Goal: Task Accomplishment & Management: Manage account settings

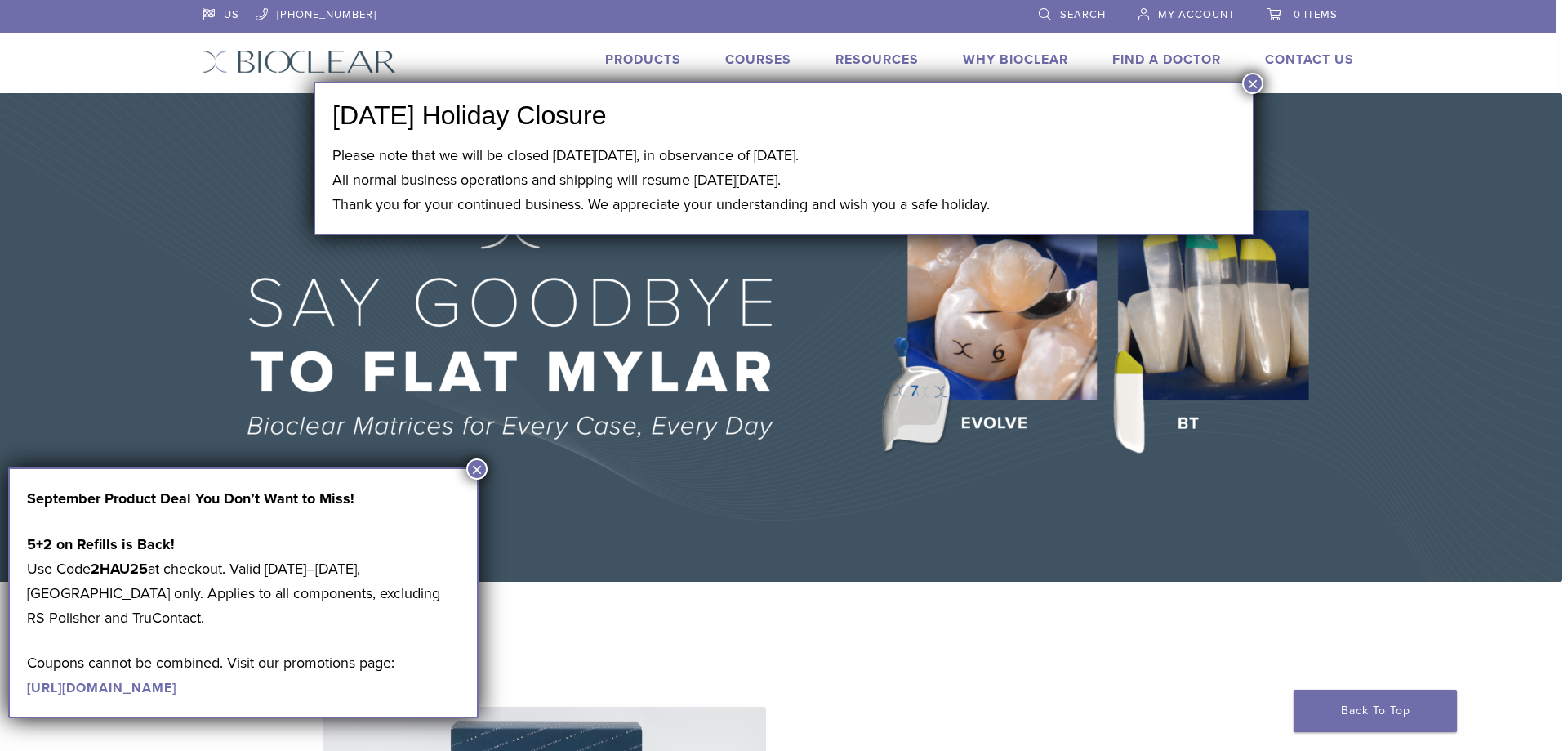
click at [1249, 78] on button "×" at bounding box center [1252, 83] width 21 height 21
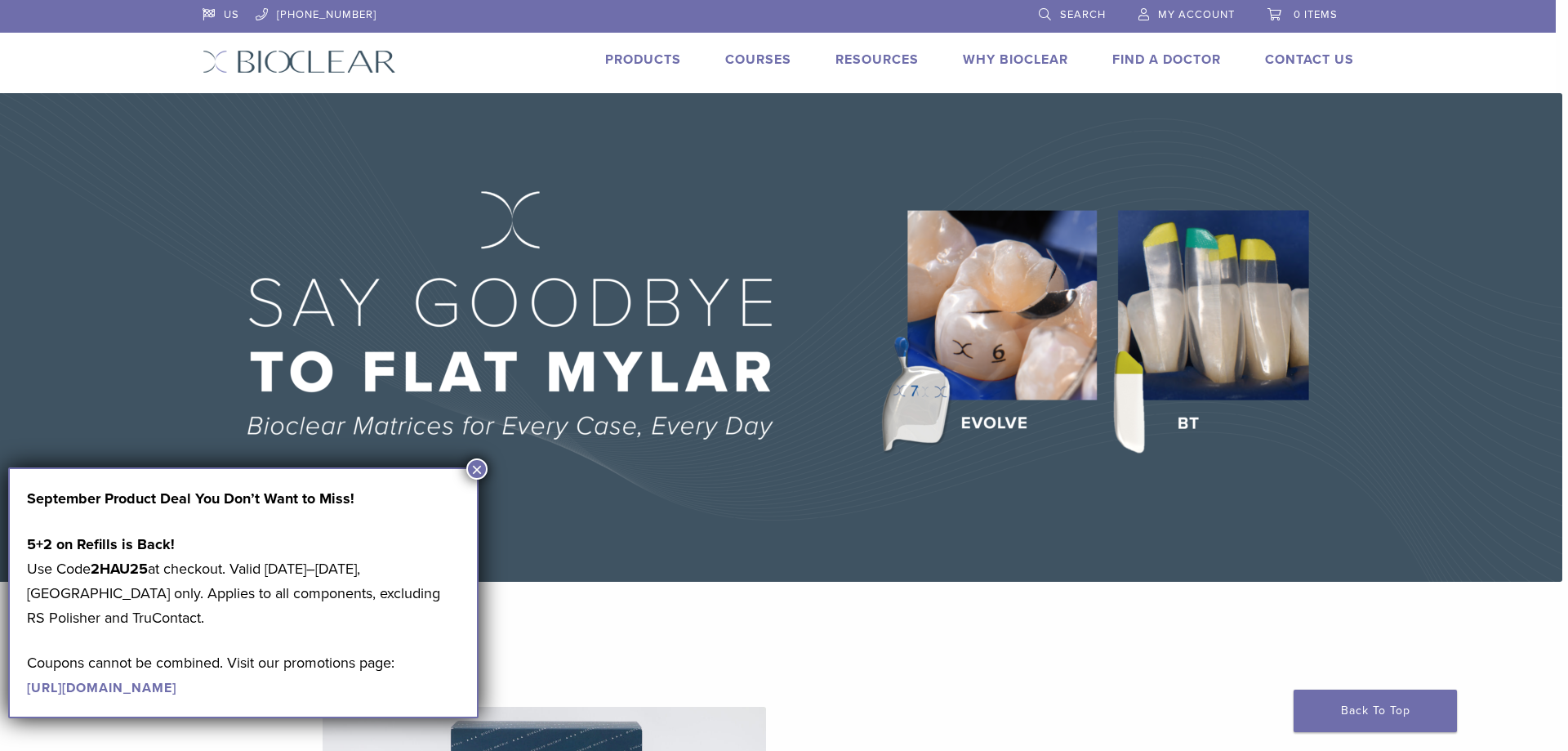
click at [1207, 14] on span "My Account" at bounding box center [1196, 15] width 77 height 13
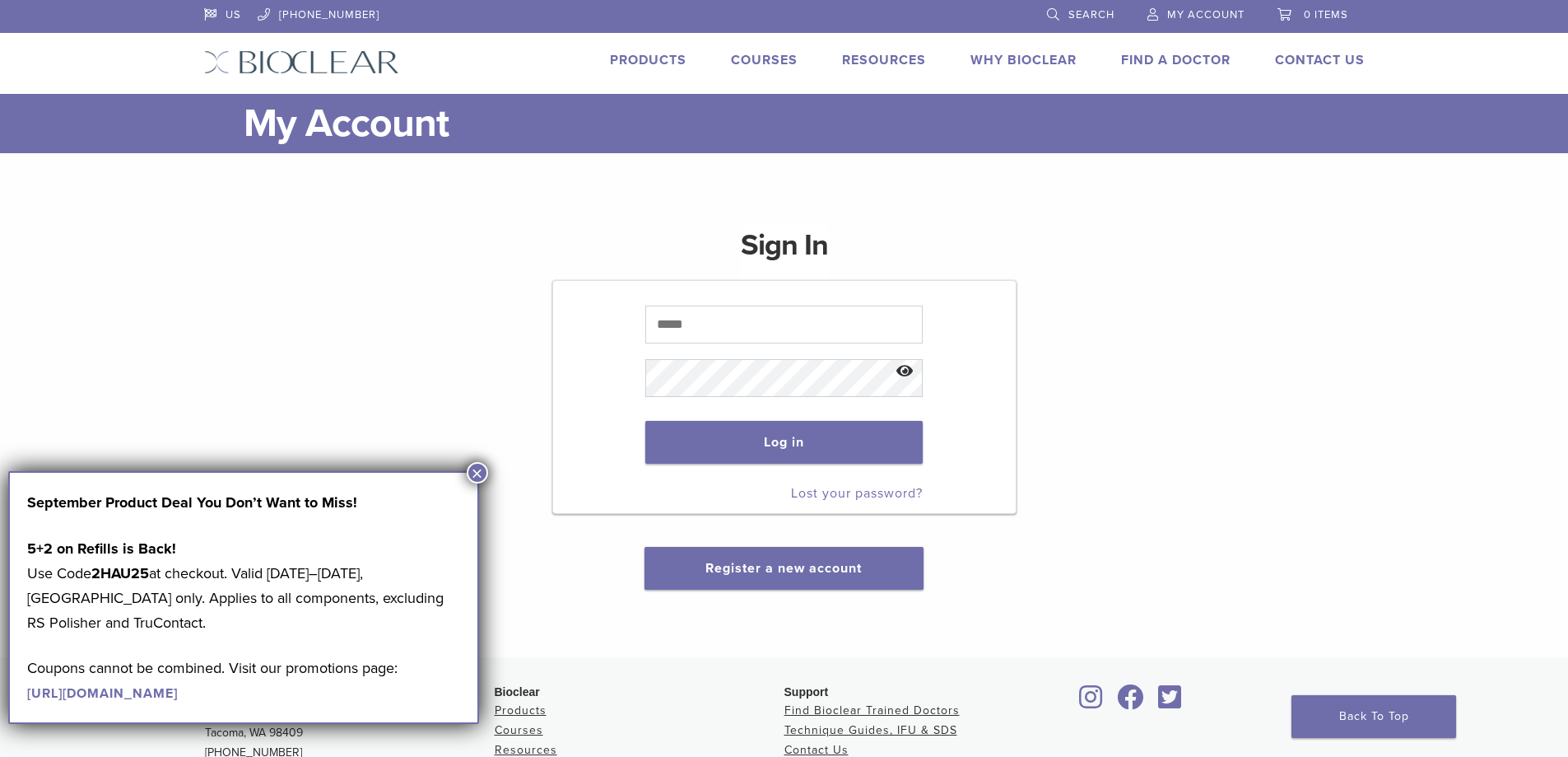
click at [510, 375] on div "Sign In Log in Lost your password? Register a new account" at bounding box center [784, 398] width 1161 height 384
click at [476, 468] on button "×" at bounding box center [477, 472] width 22 height 22
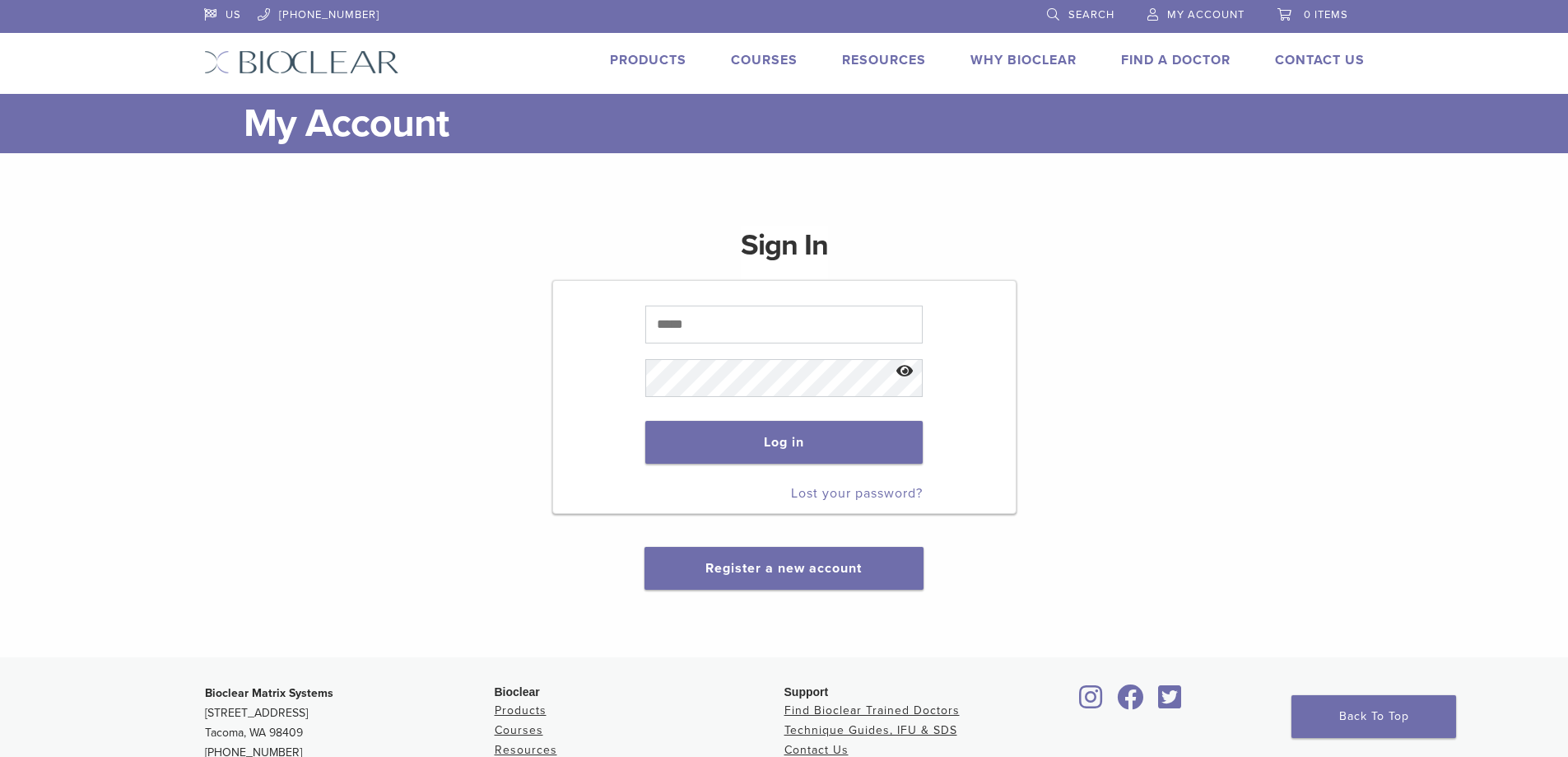
click at [1203, 12] on span "My Account" at bounding box center [1206, 15] width 77 height 13
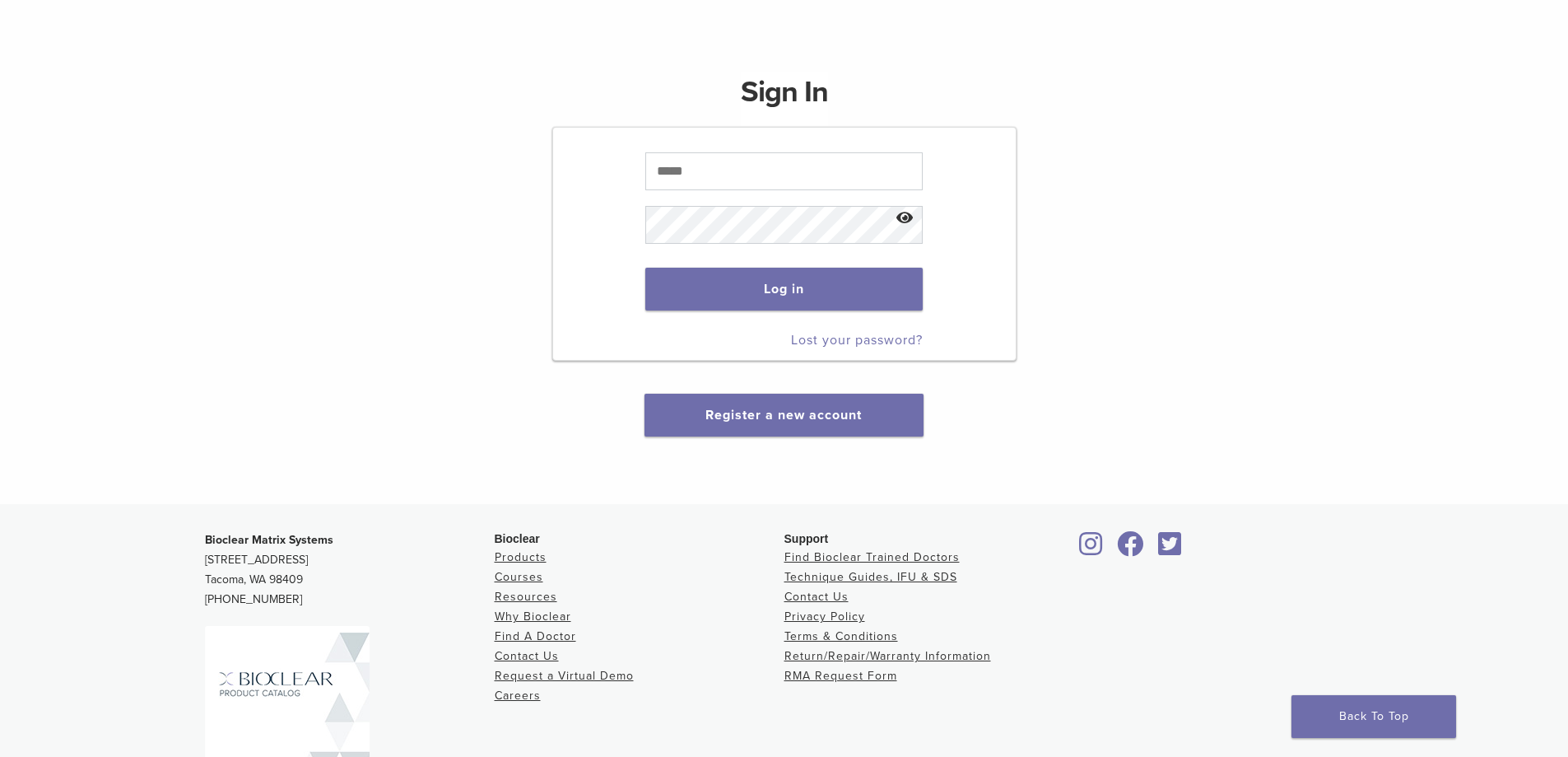
scroll to position [129, 0]
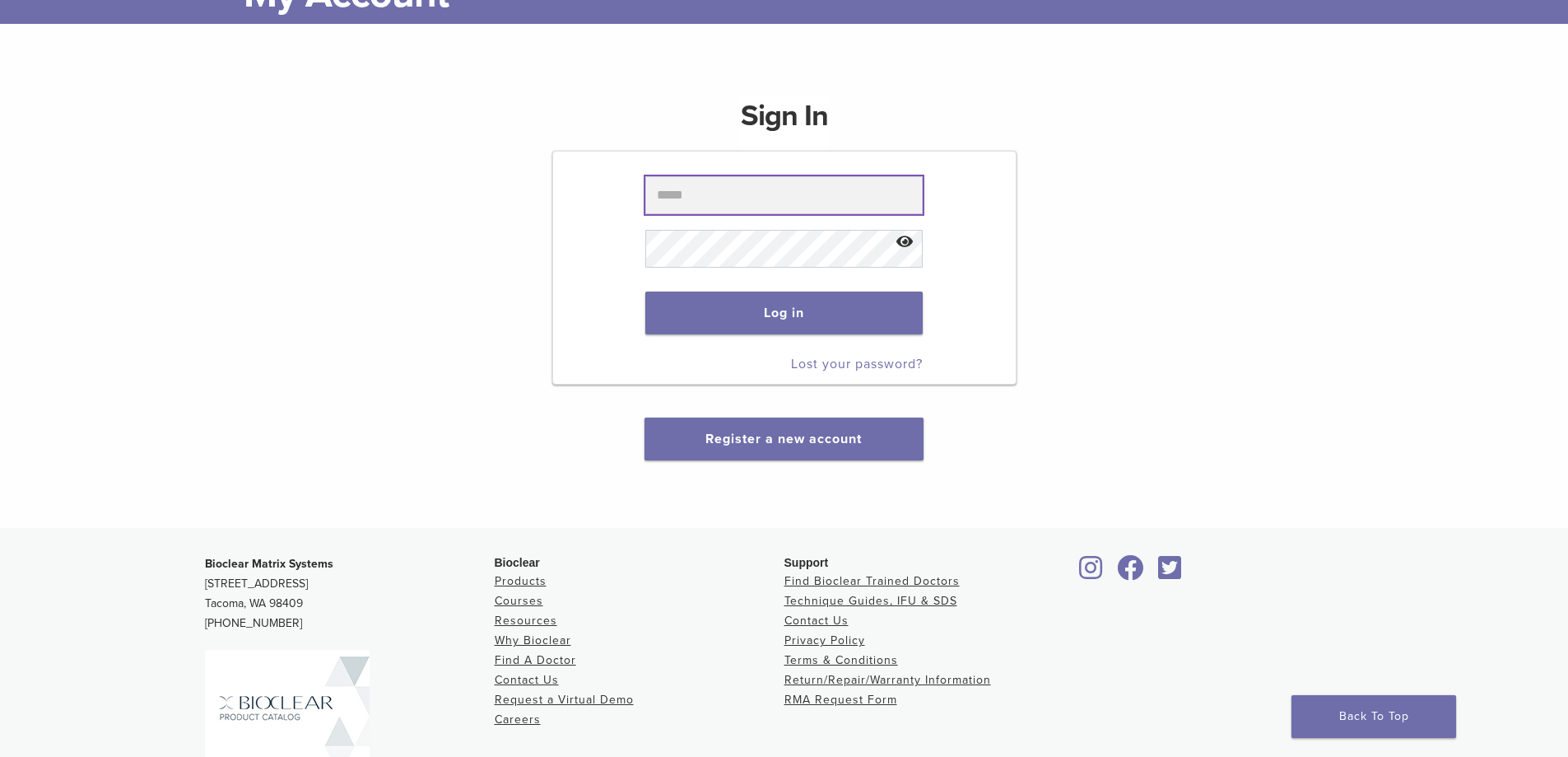
click at [665, 194] on input "text" at bounding box center [784, 195] width 277 height 38
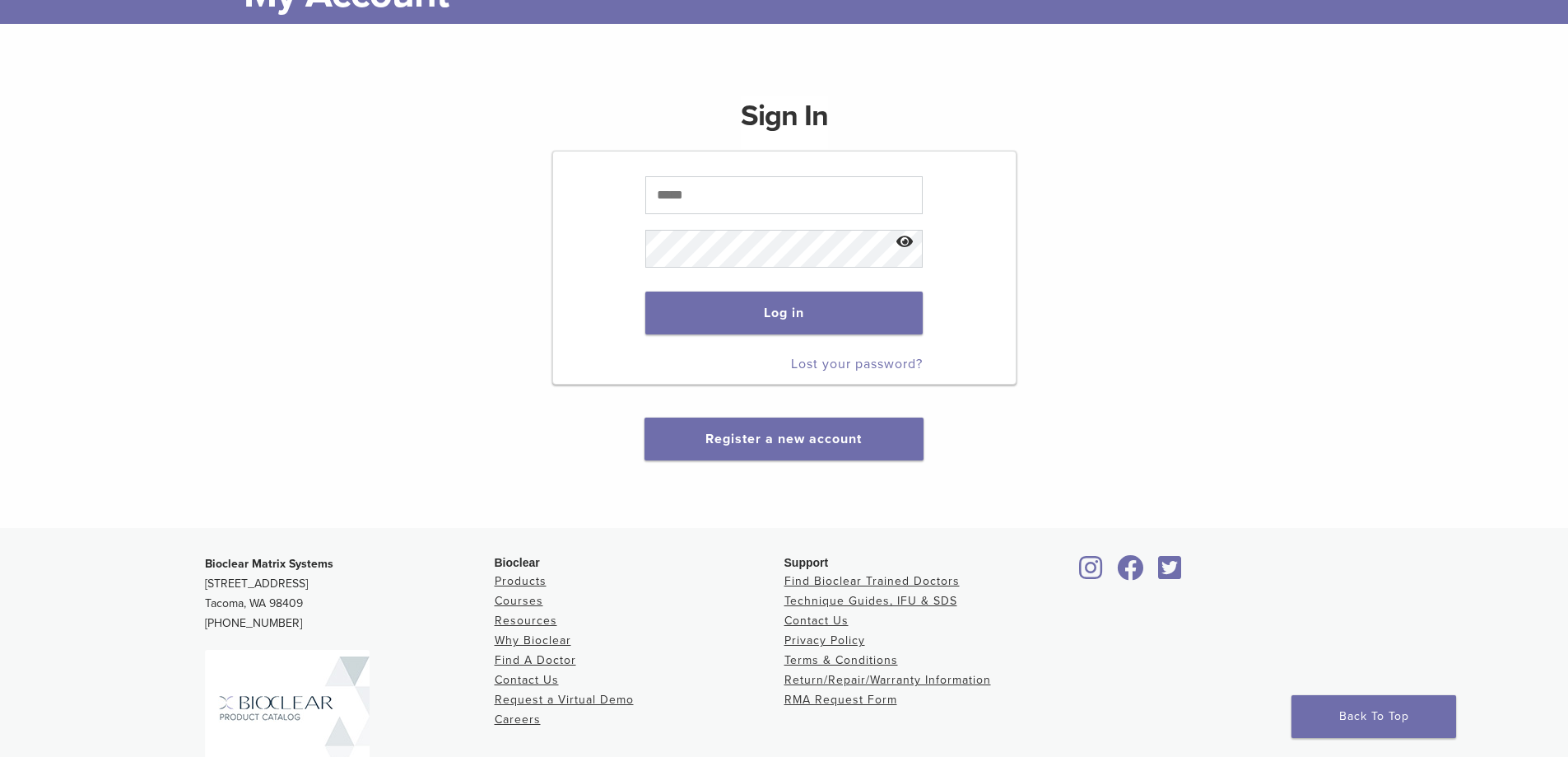
click at [683, 99] on div "Sign In Log in Lost your password? Register a new account" at bounding box center [784, 269] width 464 height 384
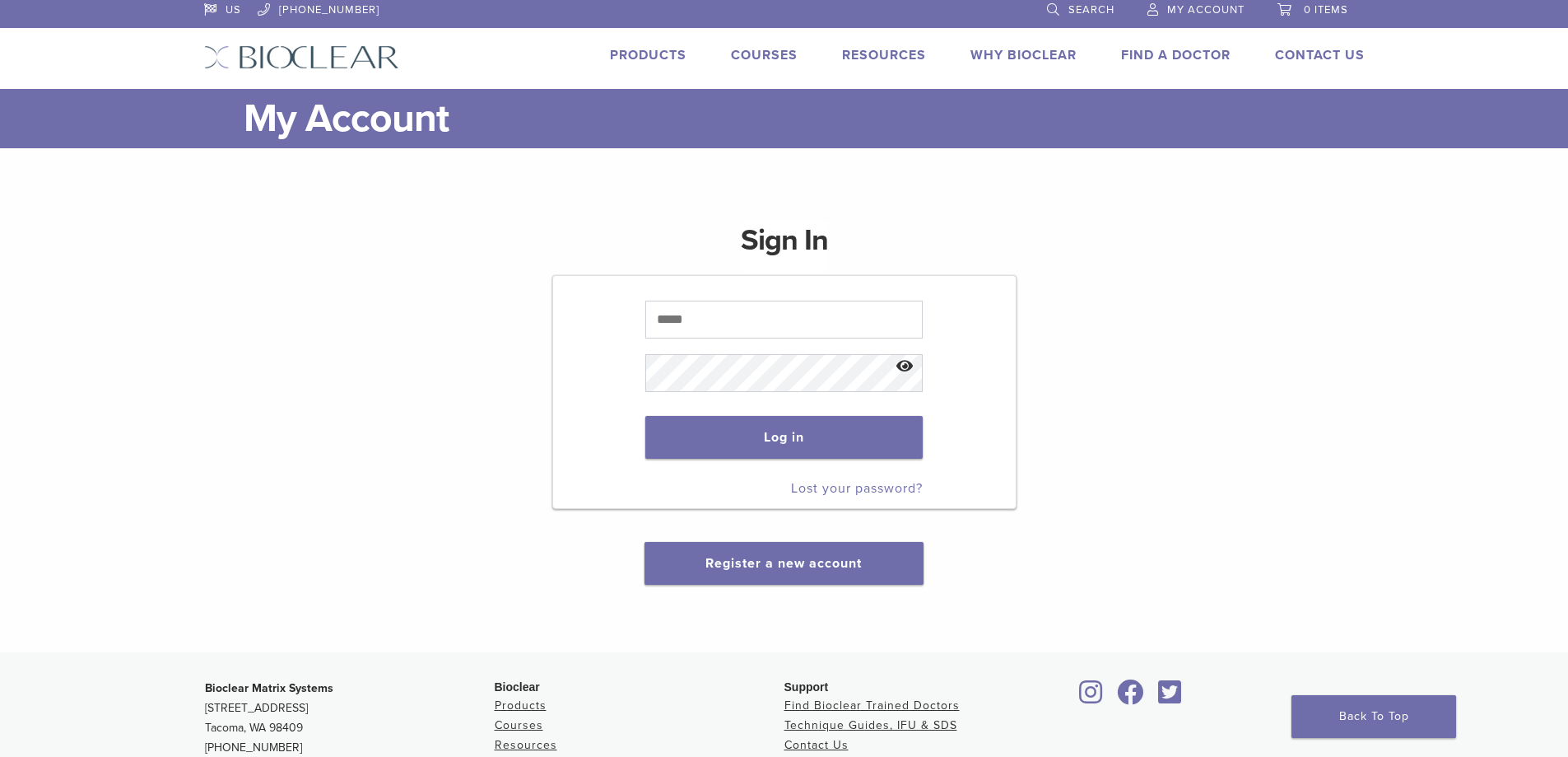
scroll to position [0, 0]
